Goal: Transaction & Acquisition: Purchase product/service

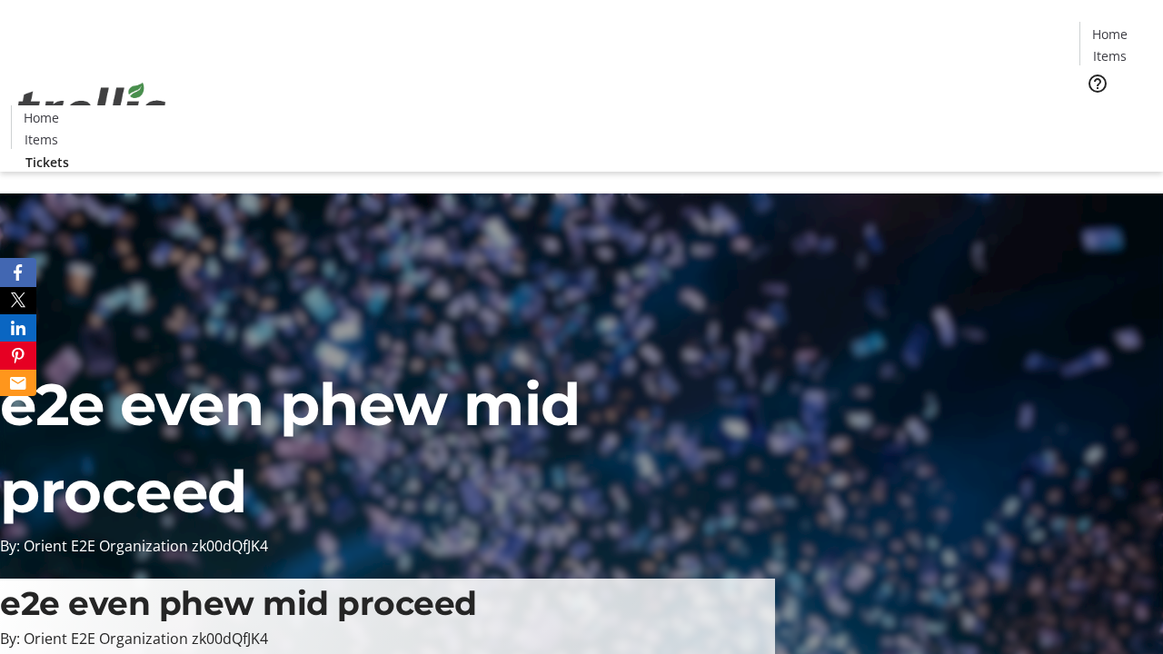
click at [1094, 105] on span "Tickets" at bounding box center [1116, 114] width 44 height 19
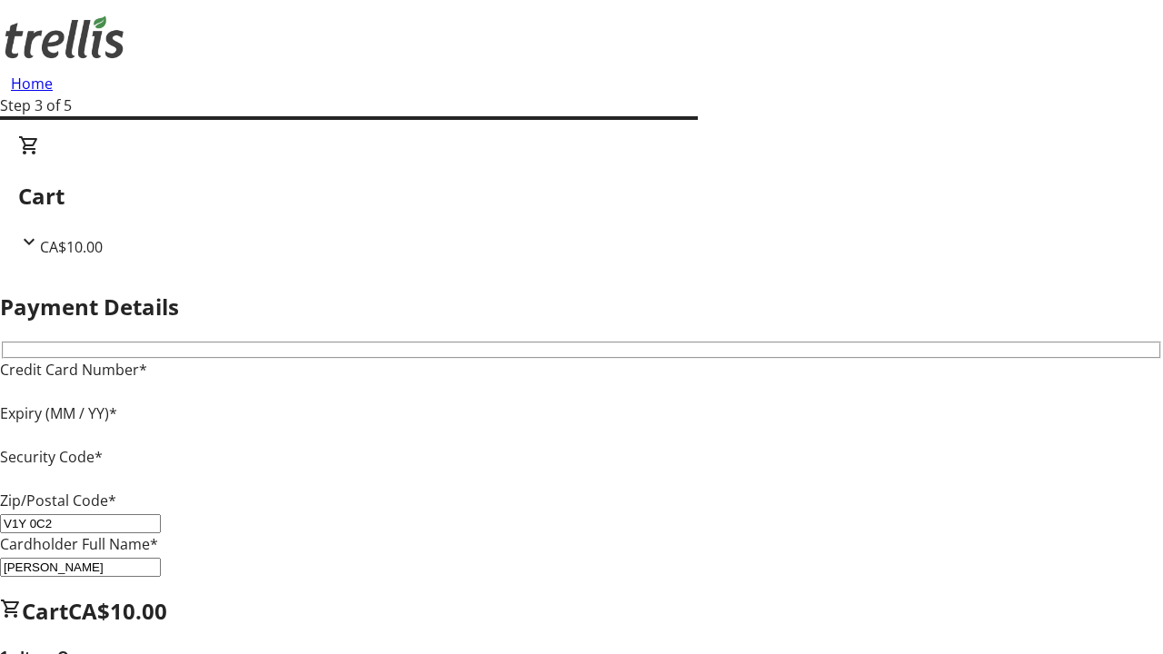
type input "V1Y 0C2"
